Goal: Answer question/provide support: Share knowledge or assist other users

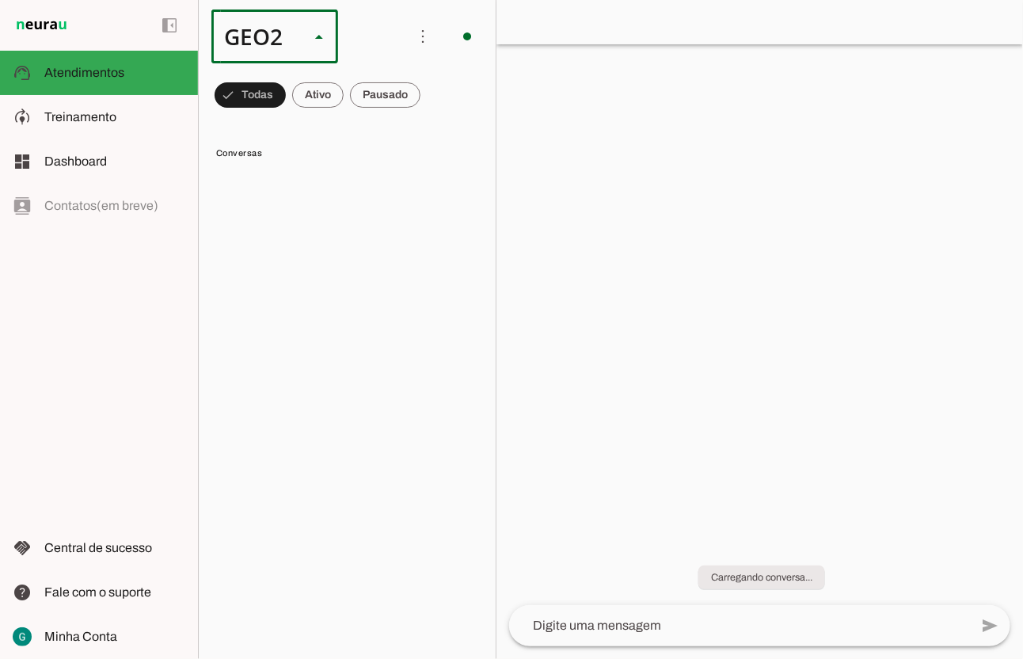
click at [436, 92] on slot at bounding box center [486, 101] width 101 height 19
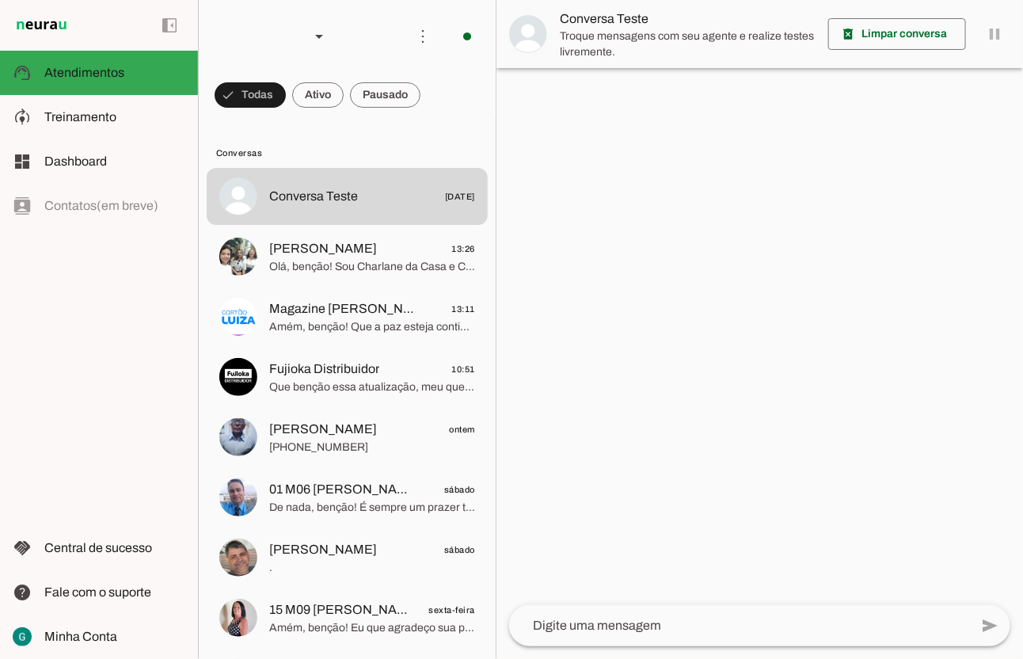
click at [397, 93] on span at bounding box center [385, 95] width 70 height 38
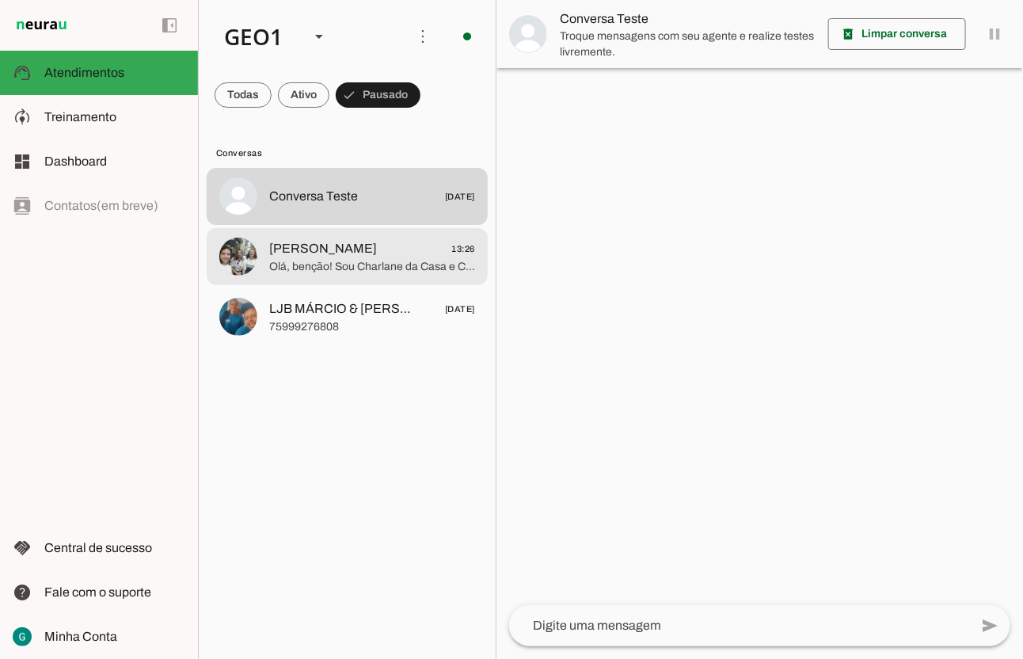
click at [398, 260] on span "Olá, benção! Sou Charlane da Casa e Cozinha e estou aqui para te ajudar a encon…" at bounding box center [372, 266] width 206 height 16
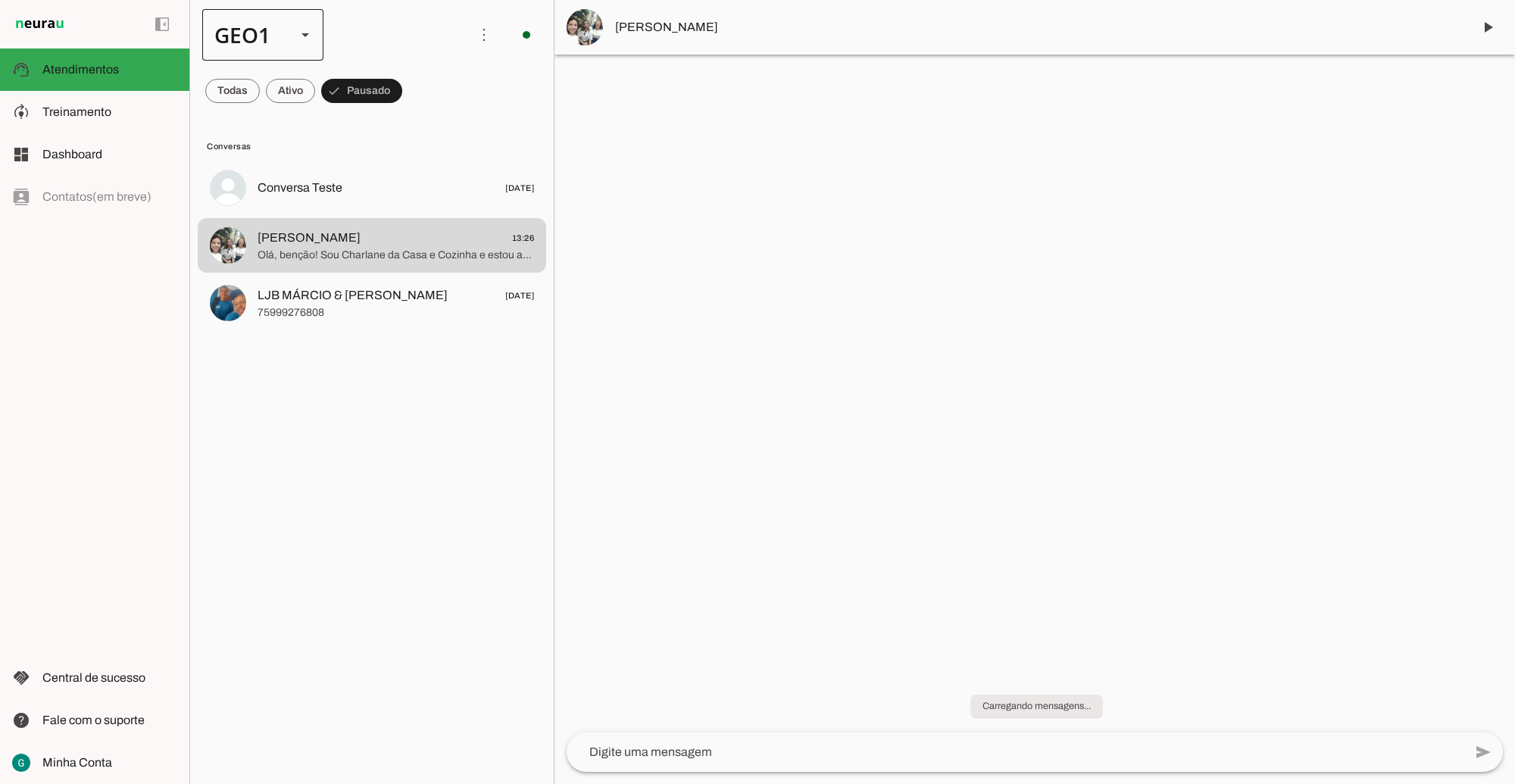
click at [294, 42] on div at bounding box center [305, 35] width 36 height 52
click at [417, 130] on slot at bounding box center [465, 139] width 97 height 18
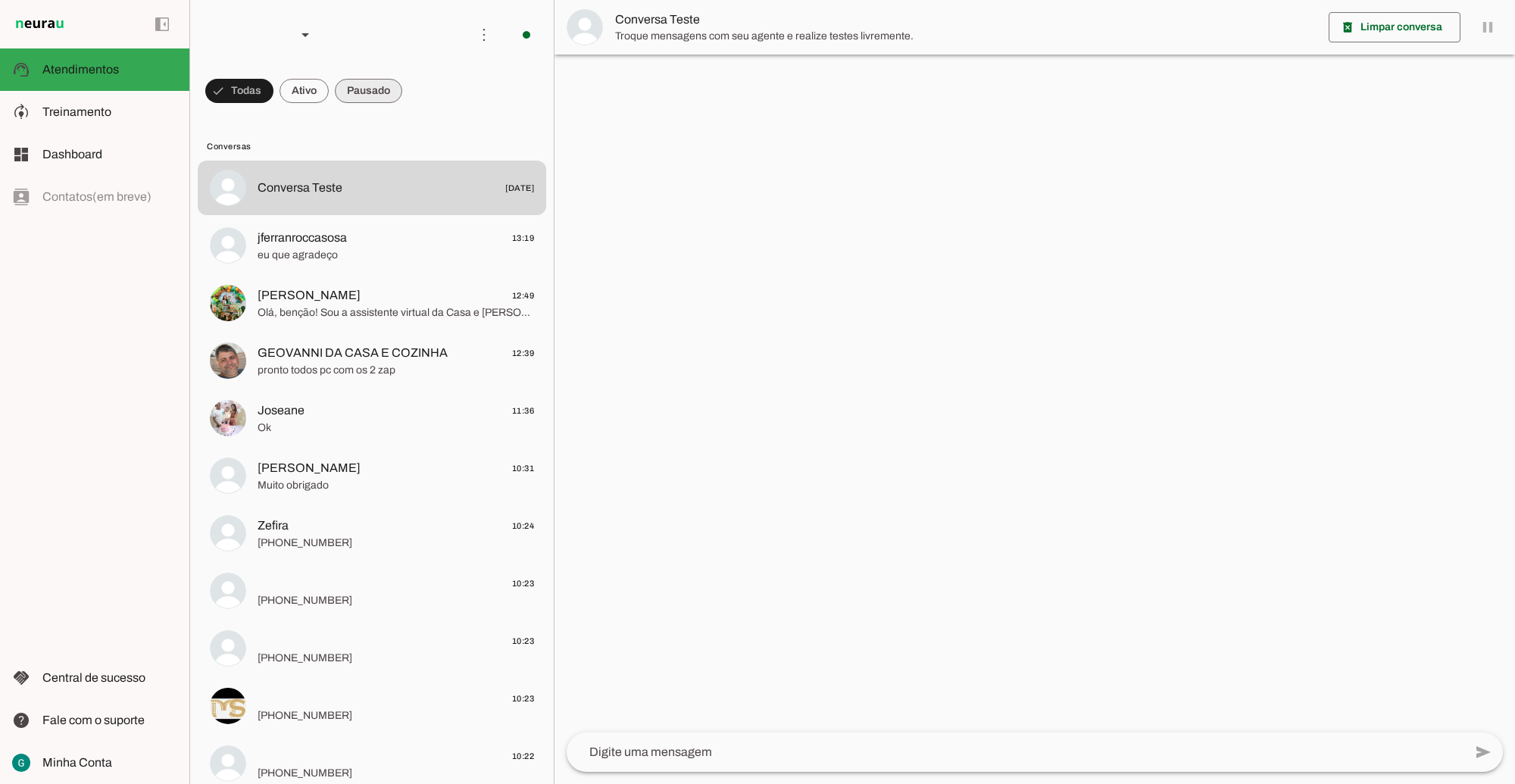
click at [380, 89] on span at bounding box center [368, 91] width 67 height 36
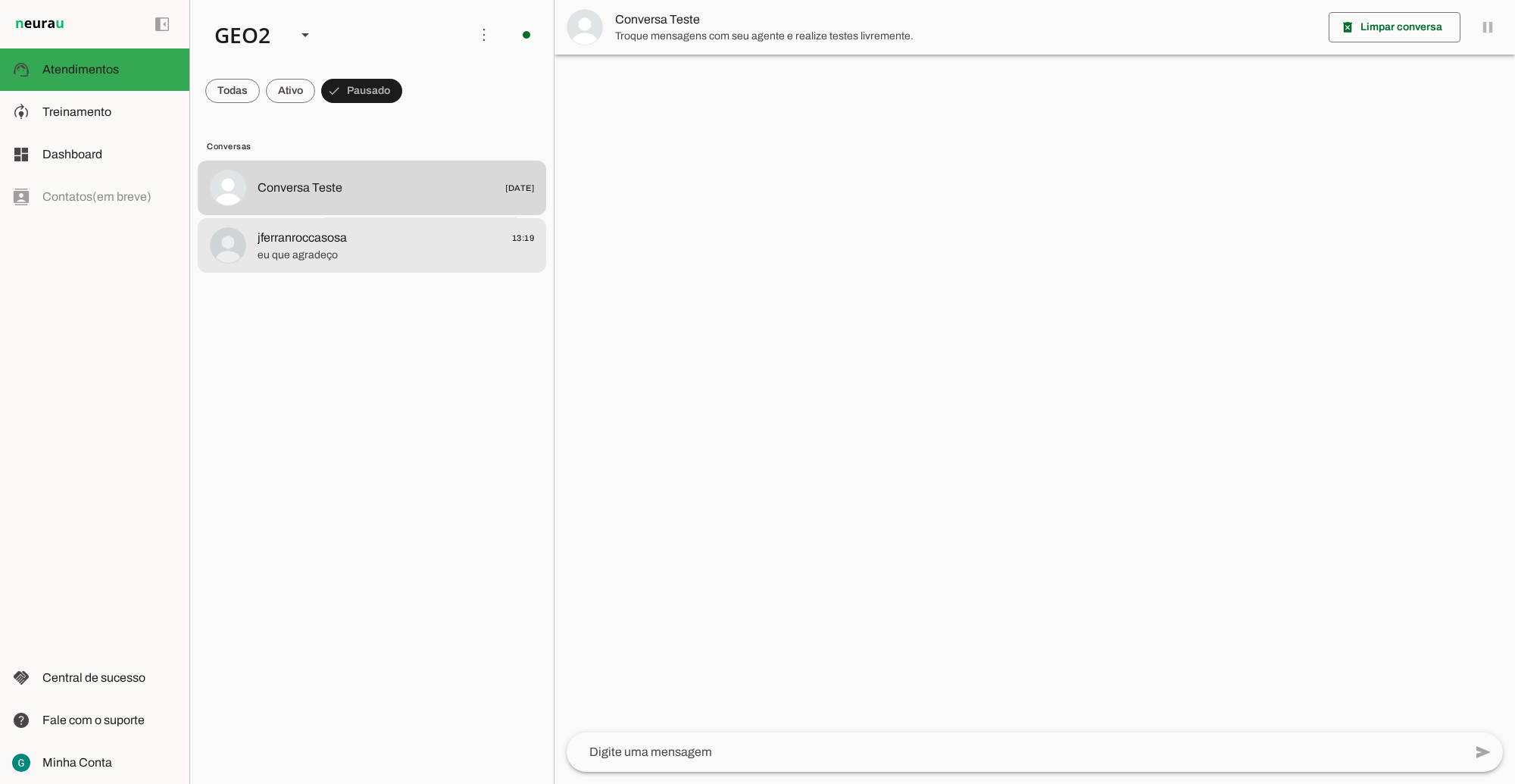
click at [353, 248] on span "eu que agradeço" at bounding box center [395, 254] width 276 height 15
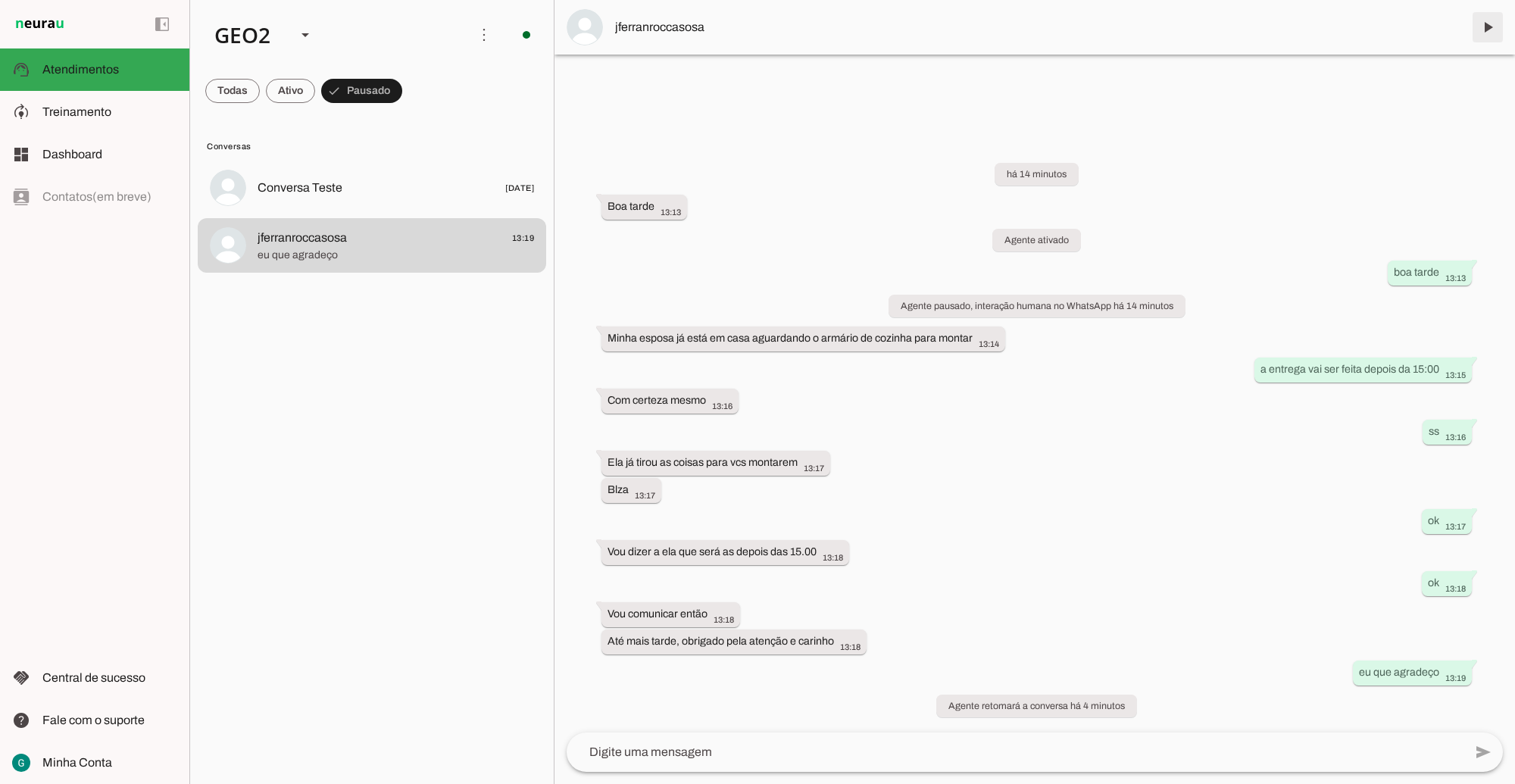
click at [977, 27] on span at bounding box center [1487, 28] width 36 height 36
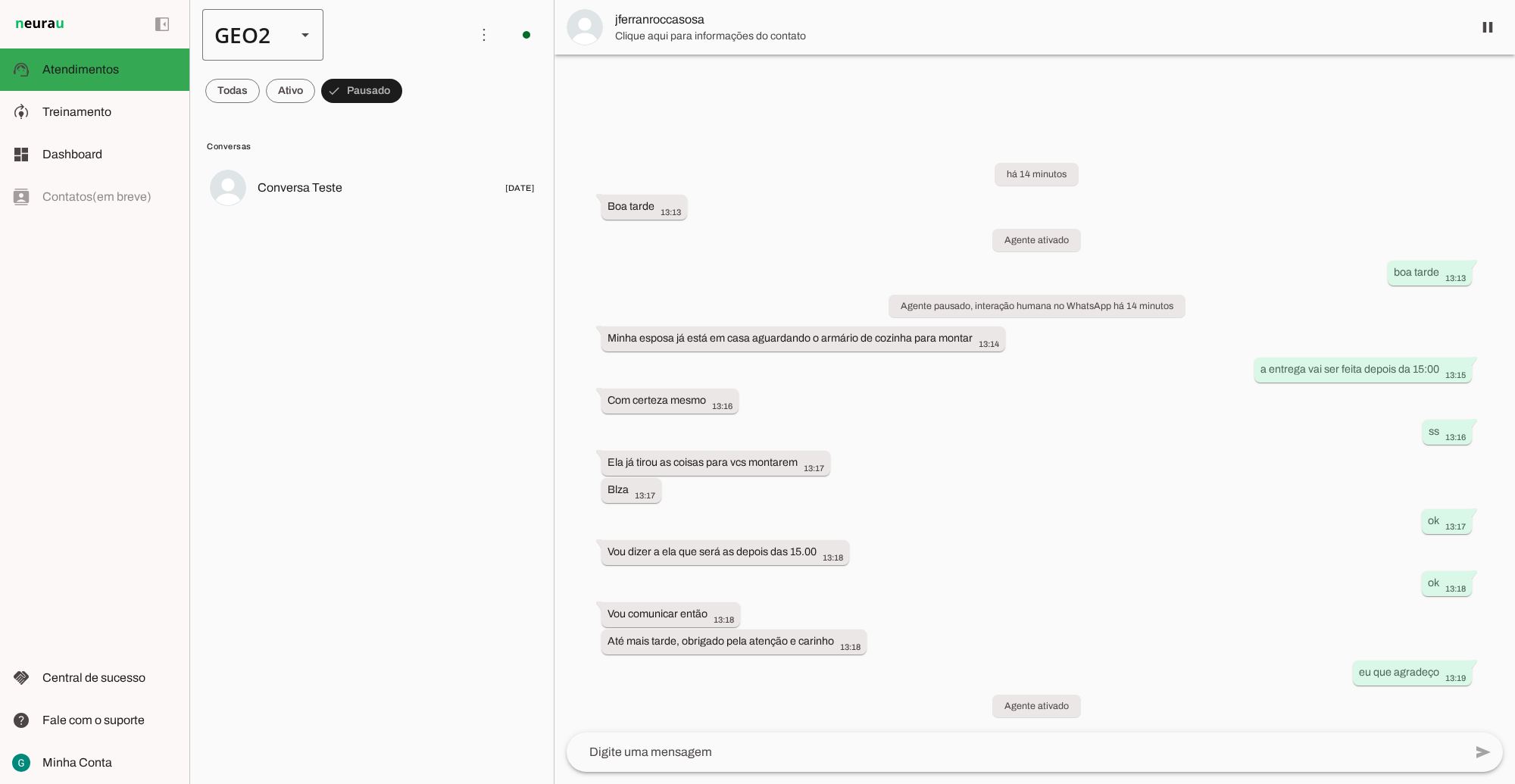
click at [278, 34] on div "GEO2" at bounding box center [243, 35] width 82 height 52
click at [417, 88] on slot at bounding box center [465, 97] width 97 height 18
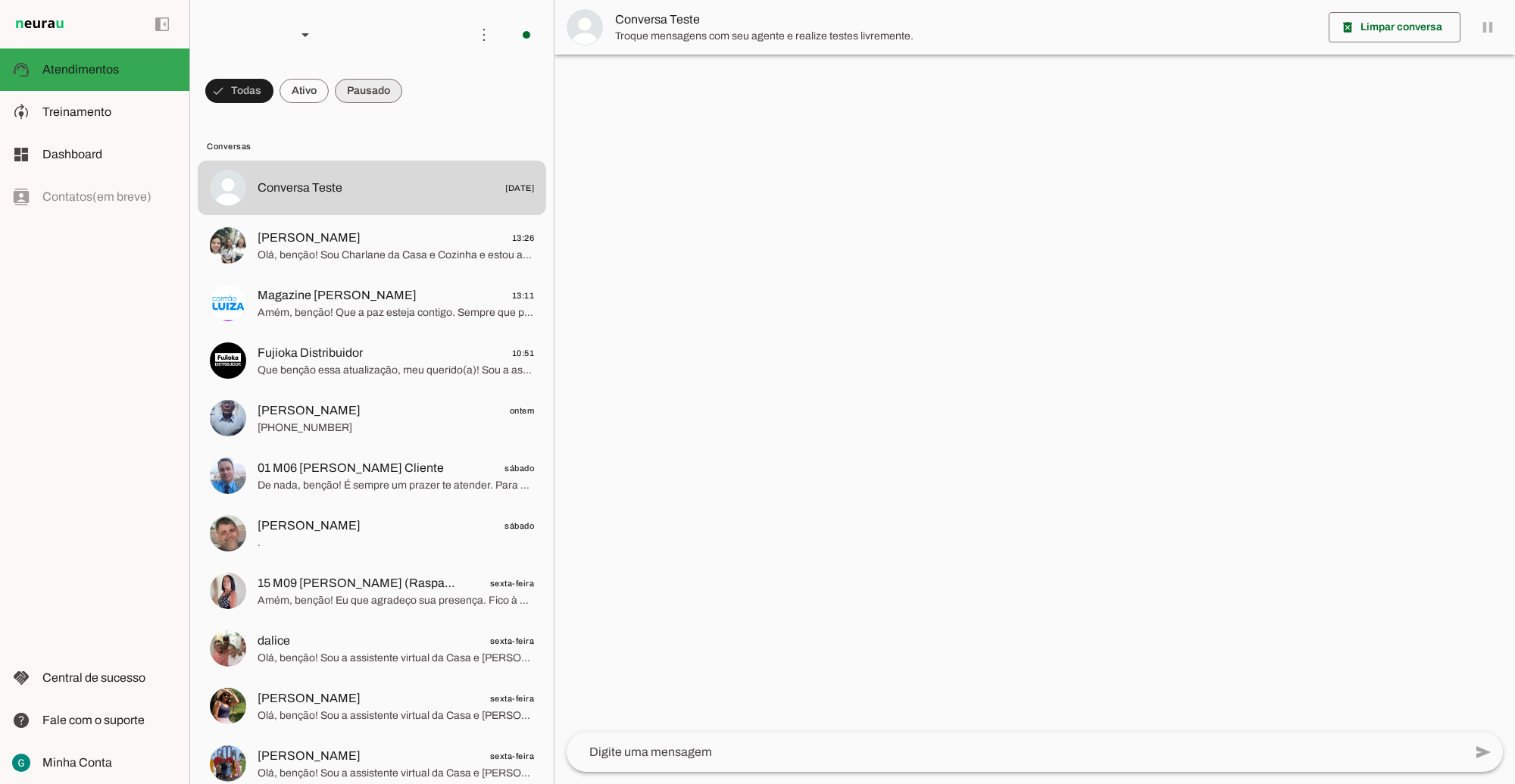
click at [362, 93] on span at bounding box center [368, 91] width 67 height 36
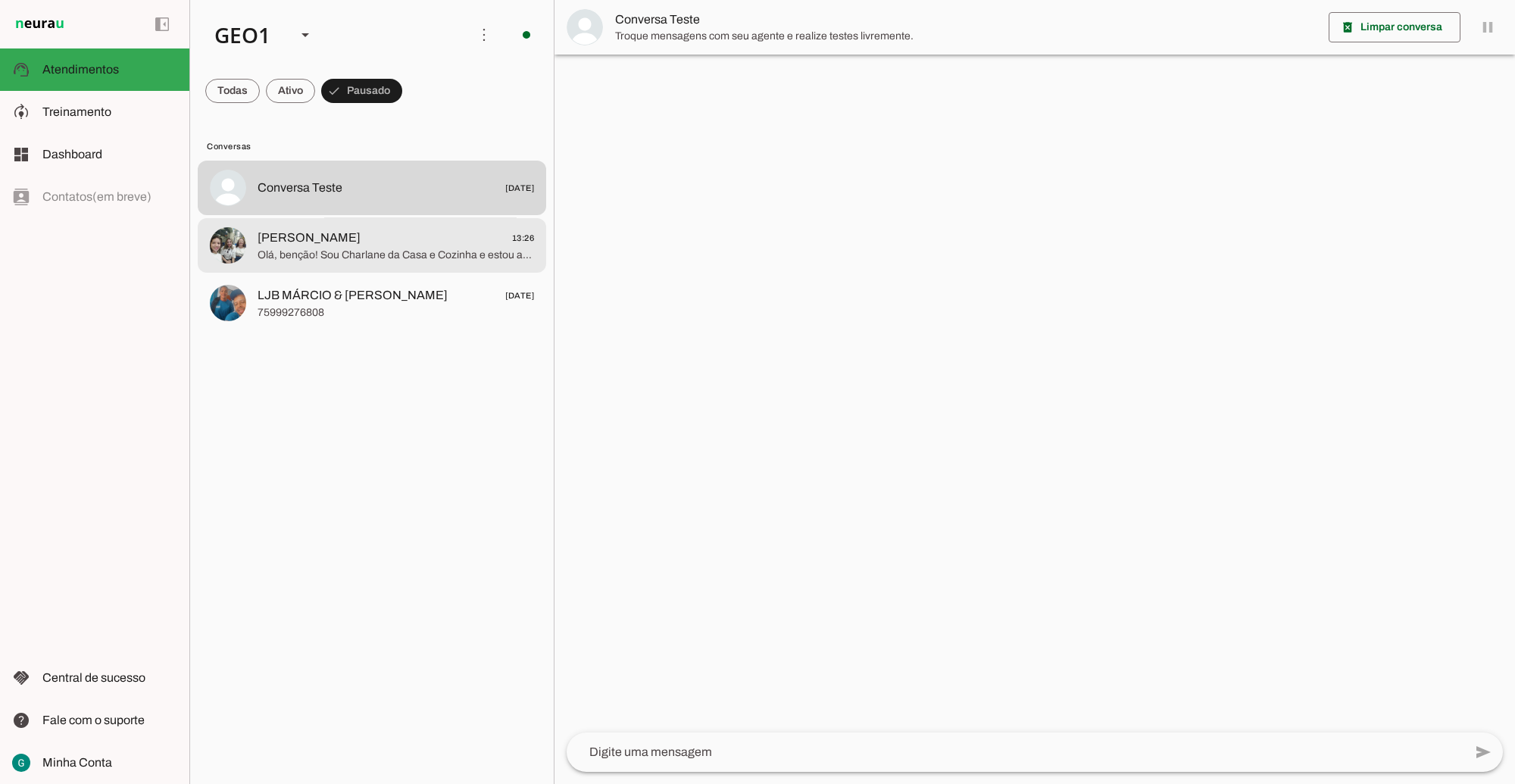
click at [373, 231] on span "[PERSON_NAME] 13:26" at bounding box center [395, 237] width 276 height 19
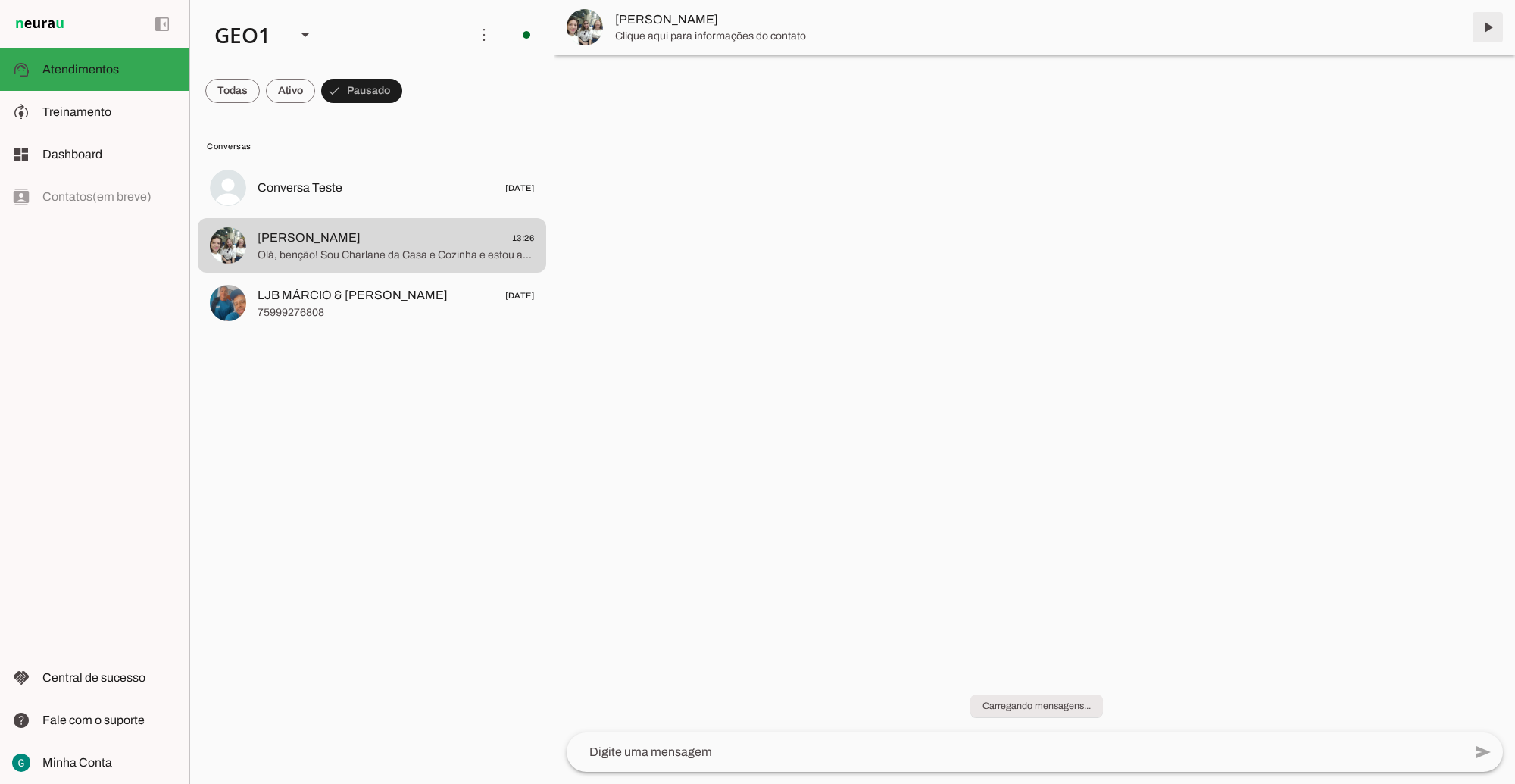
click at [977, 28] on span at bounding box center [1487, 28] width 36 height 36
